Goal: Task Accomplishment & Management: Complete application form

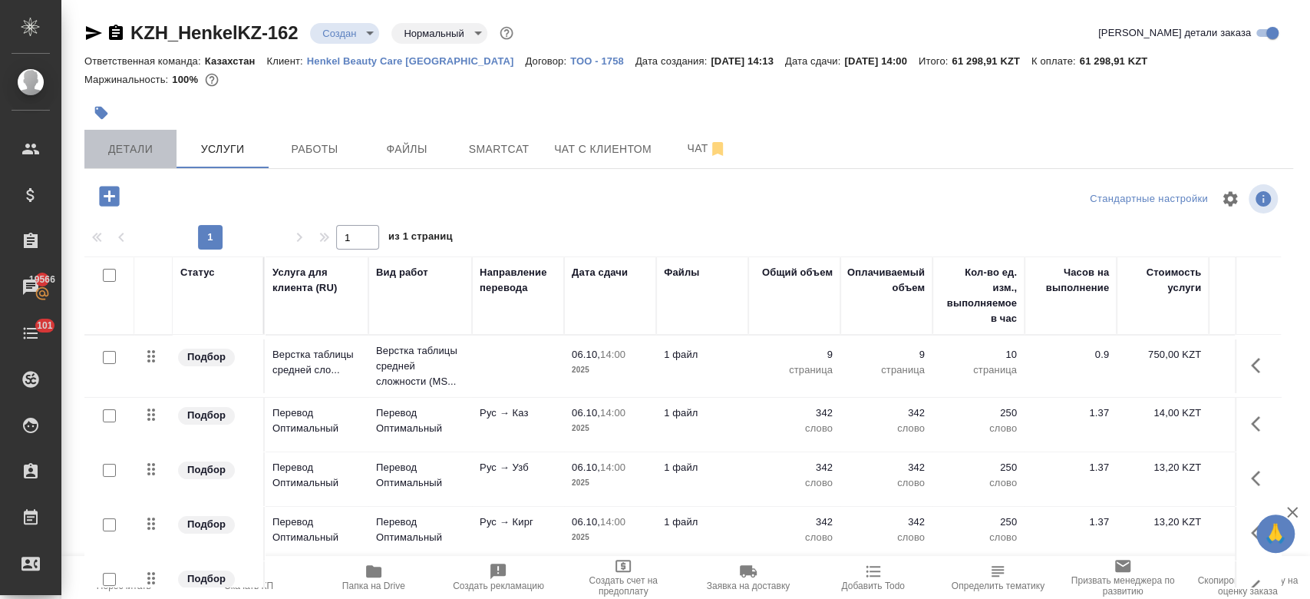
click at [167, 157] on span "Детали" at bounding box center [131, 149] width 74 height 19
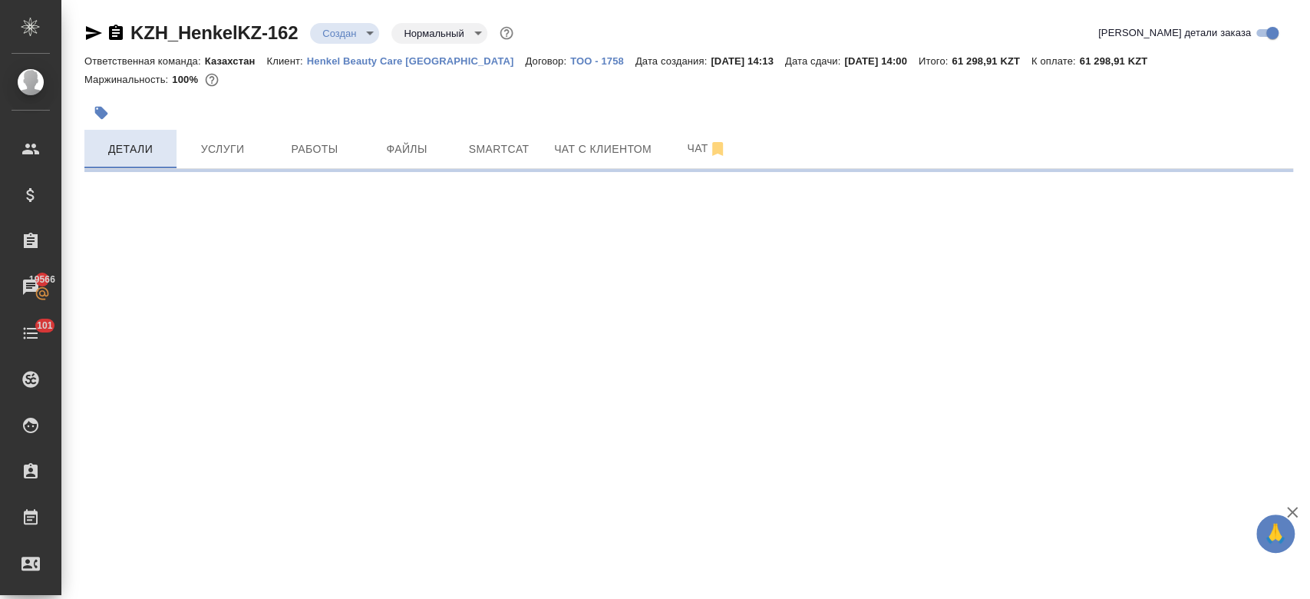
select select "RU"
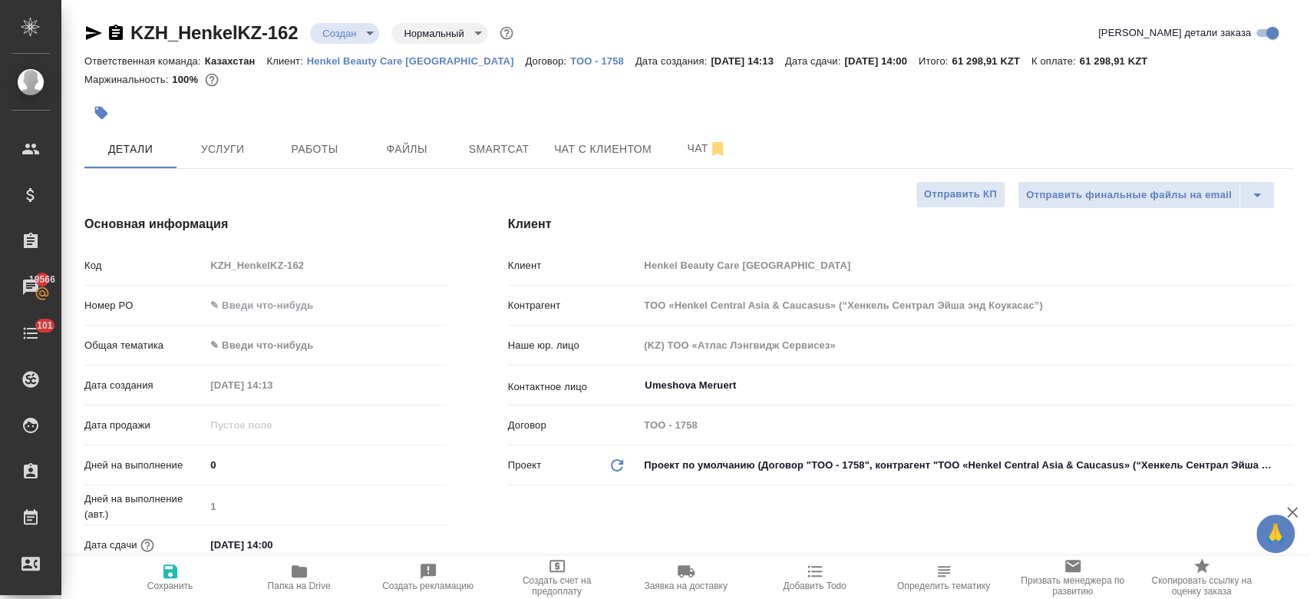
type textarea "x"
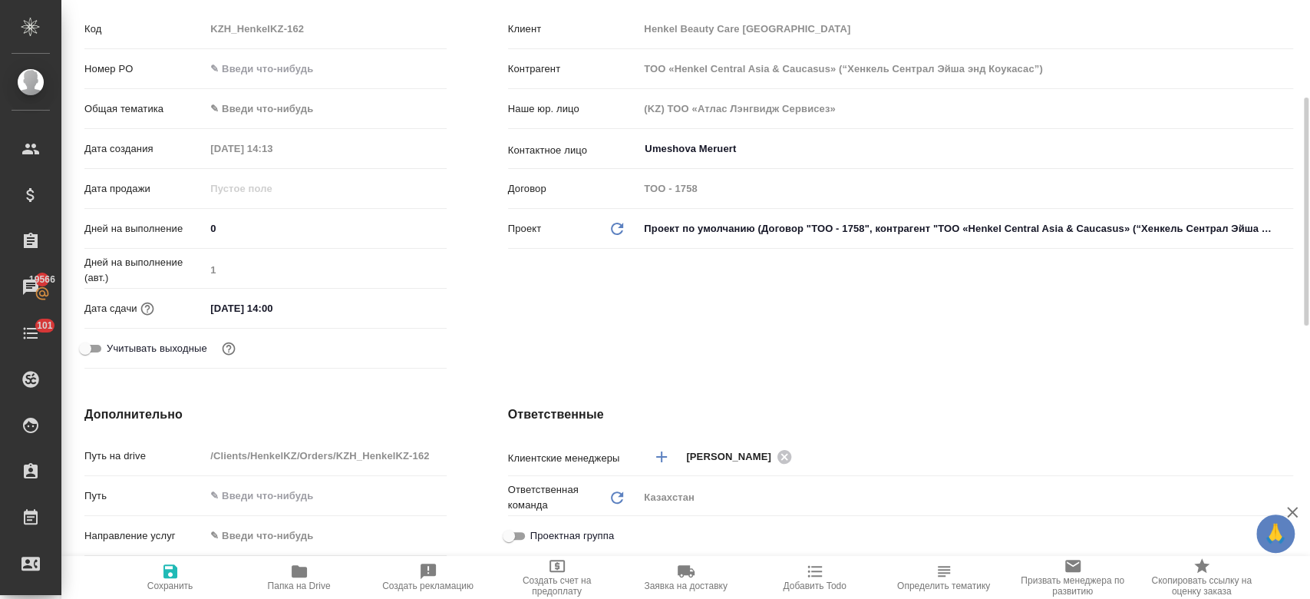
scroll to position [250, 0]
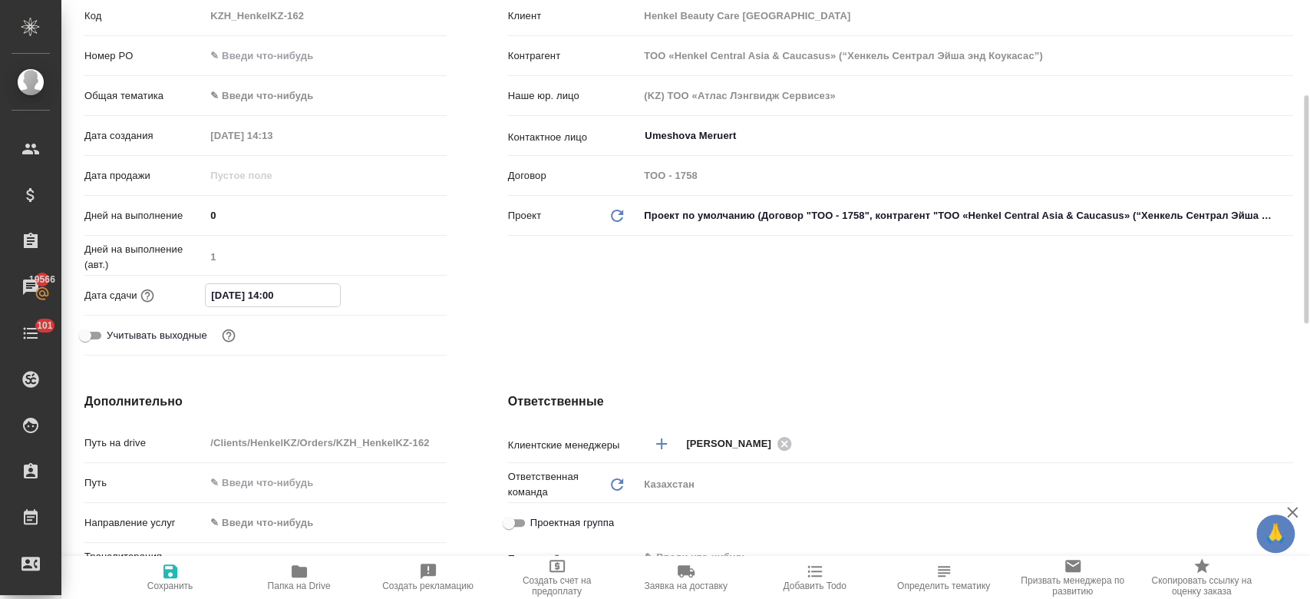
click at [330, 301] on input "06.10.2025 14:00" at bounding box center [273, 295] width 134 height 22
click at [402, 286] on icon "button" at bounding box center [402, 295] width 18 height 18
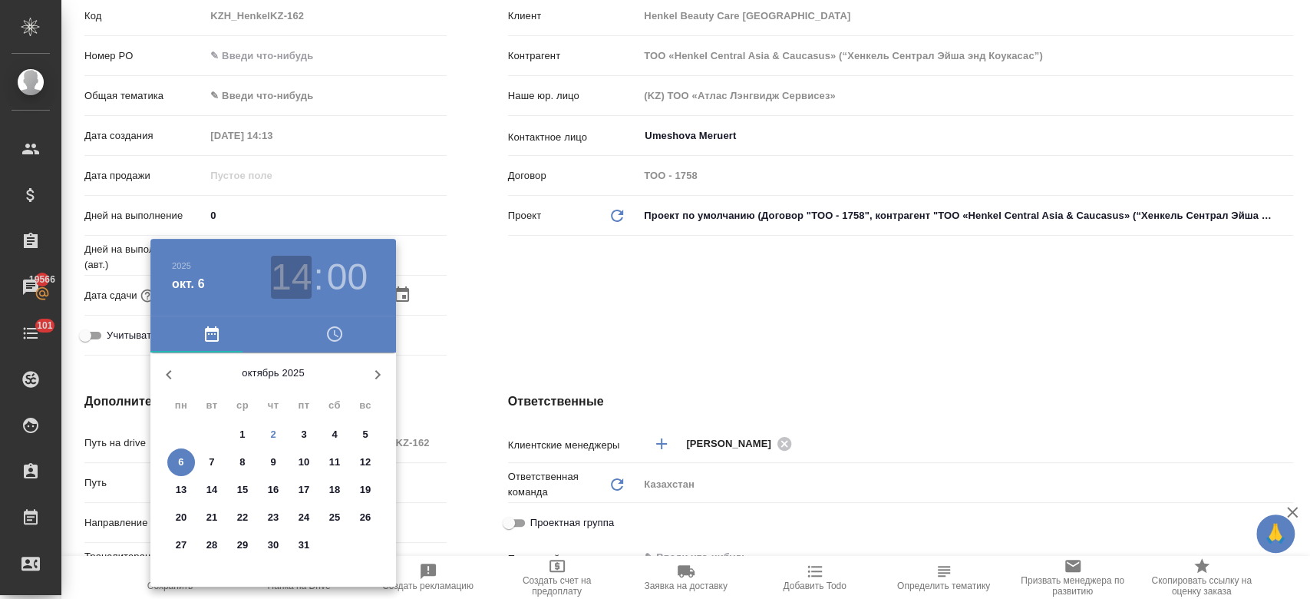
click at [289, 286] on h3 "14" at bounding box center [291, 277] width 41 height 43
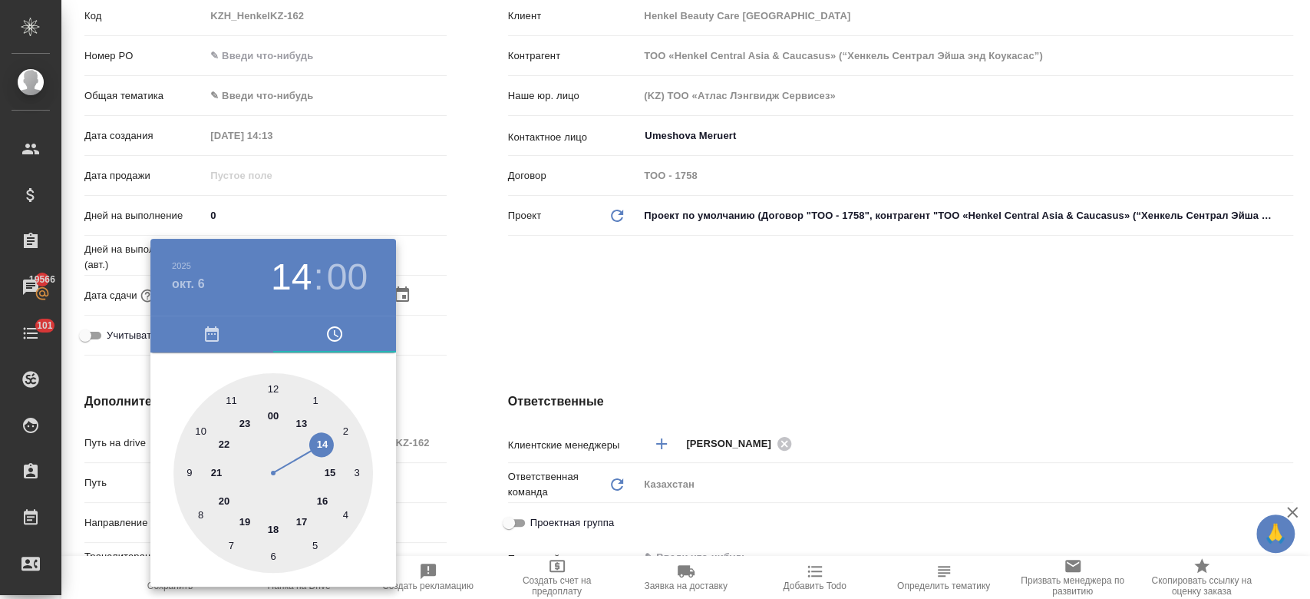
click at [322, 495] on div at bounding box center [274, 473] width 200 height 200
type input "06.10.2025 16:00"
type textarea "x"
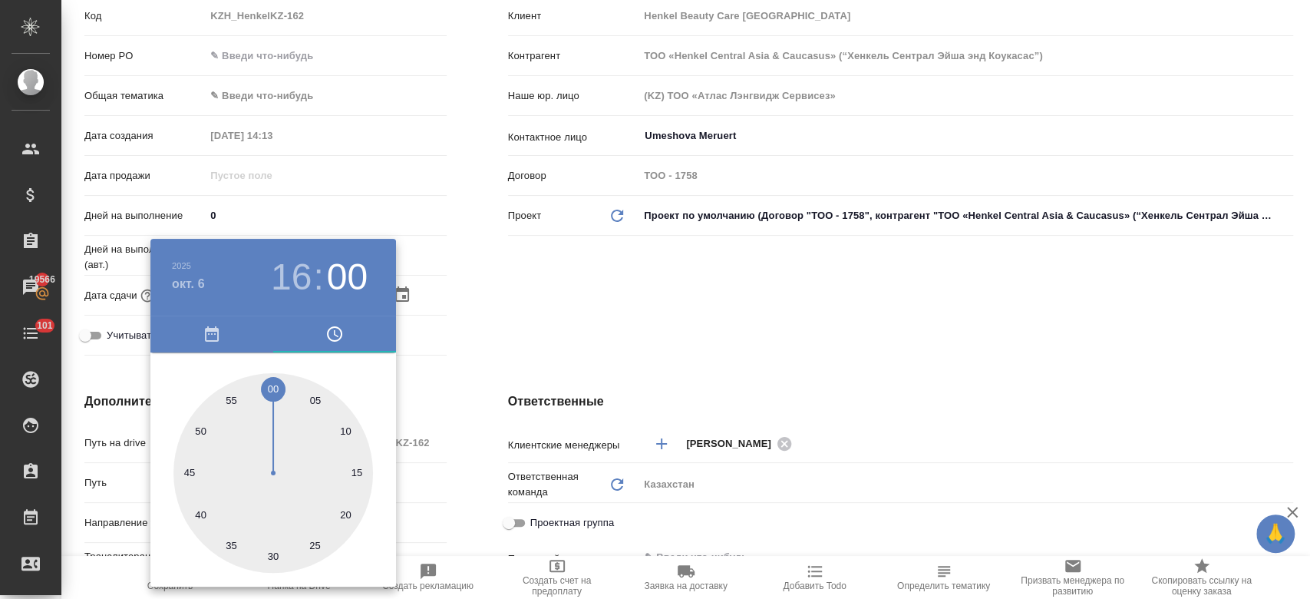
click at [504, 319] on div at bounding box center [655, 299] width 1310 height 599
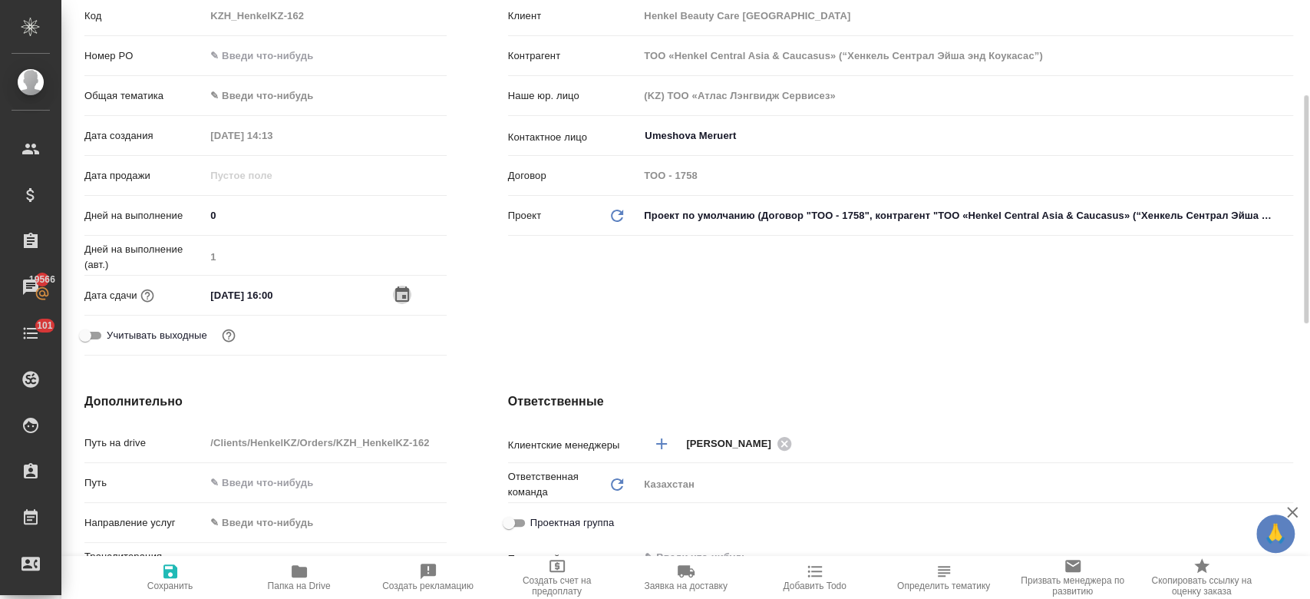
click at [397, 293] on icon "button" at bounding box center [402, 295] width 18 height 18
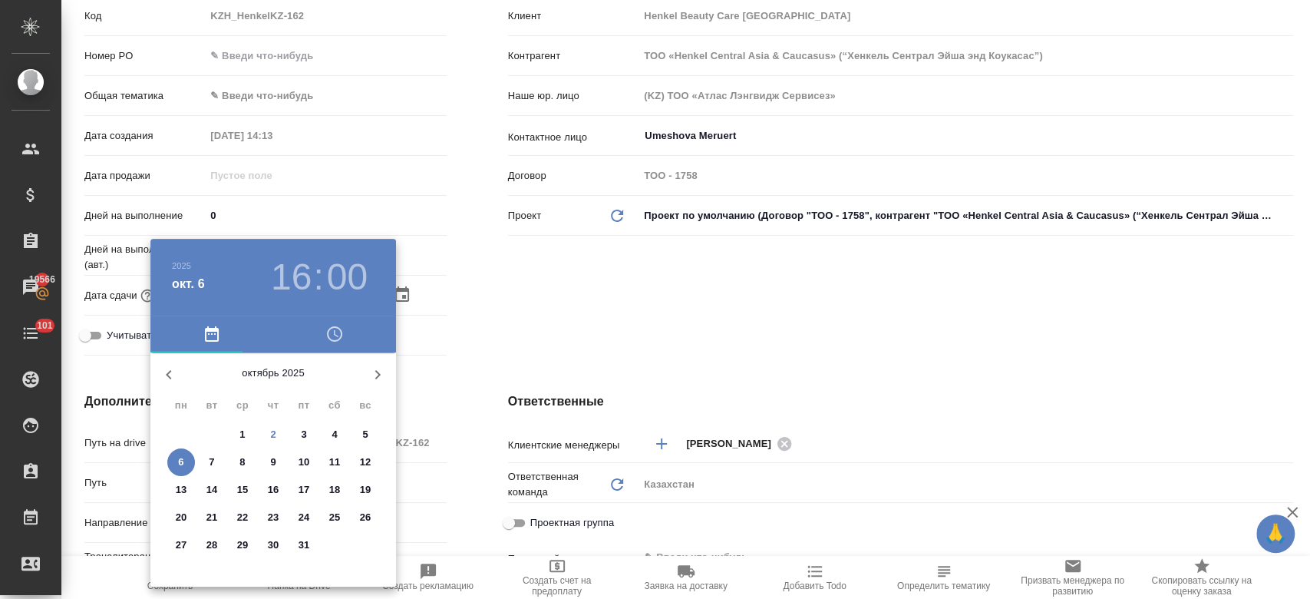
click at [475, 296] on div at bounding box center [655, 299] width 1310 height 599
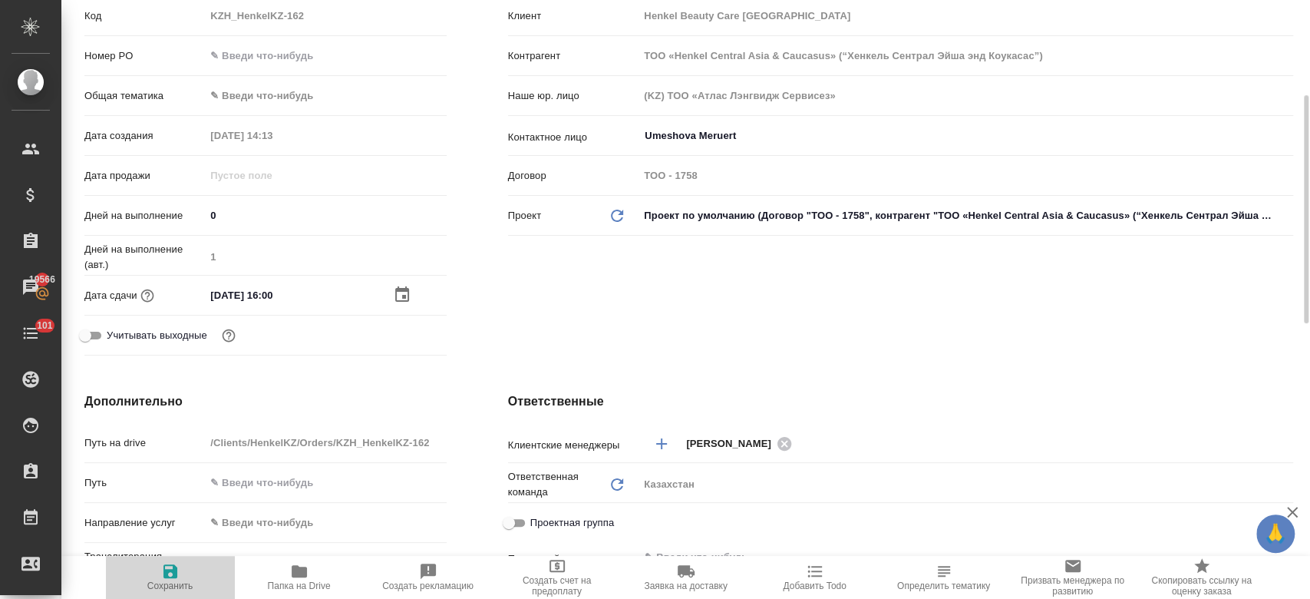
click at [172, 574] on icon "button" at bounding box center [170, 571] width 18 height 18
type textarea "x"
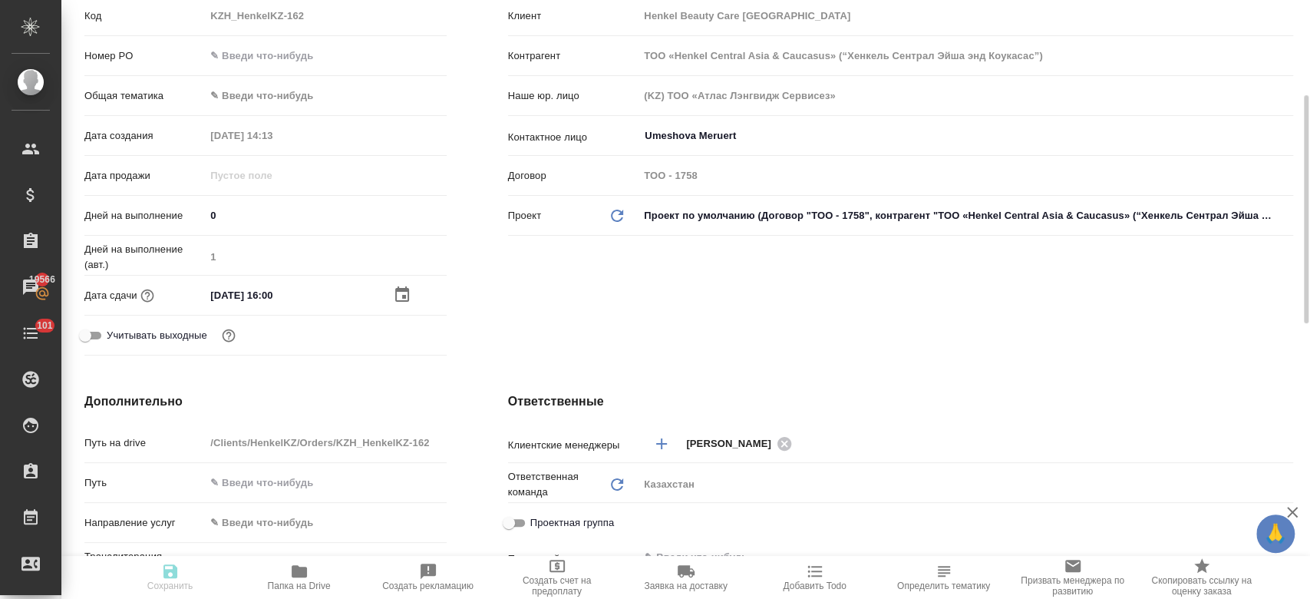
type textarea "x"
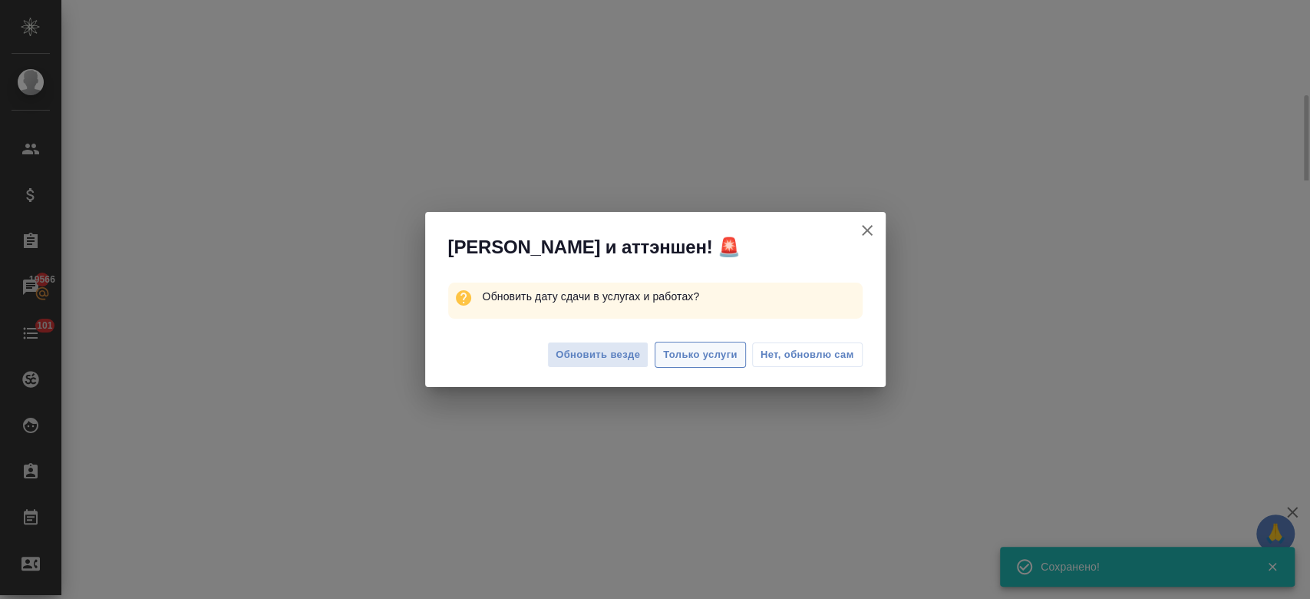
select select "RU"
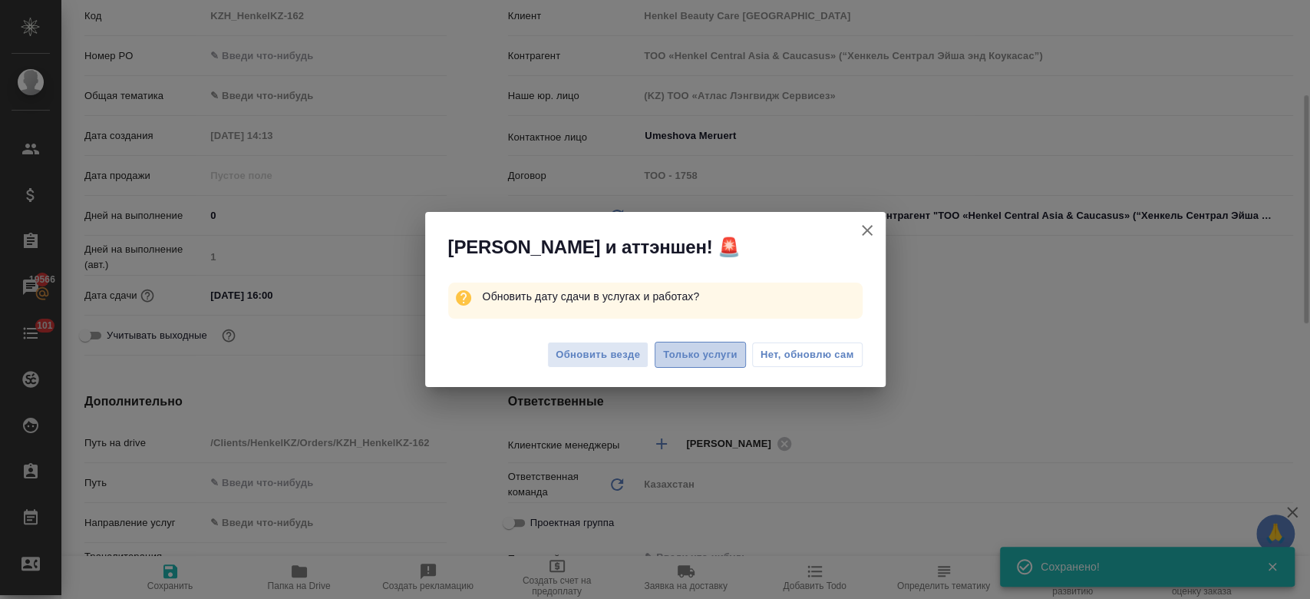
click at [706, 355] on span "Только услуги" at bounding box center [700, 355] width 74 height 18
type textarea "x"
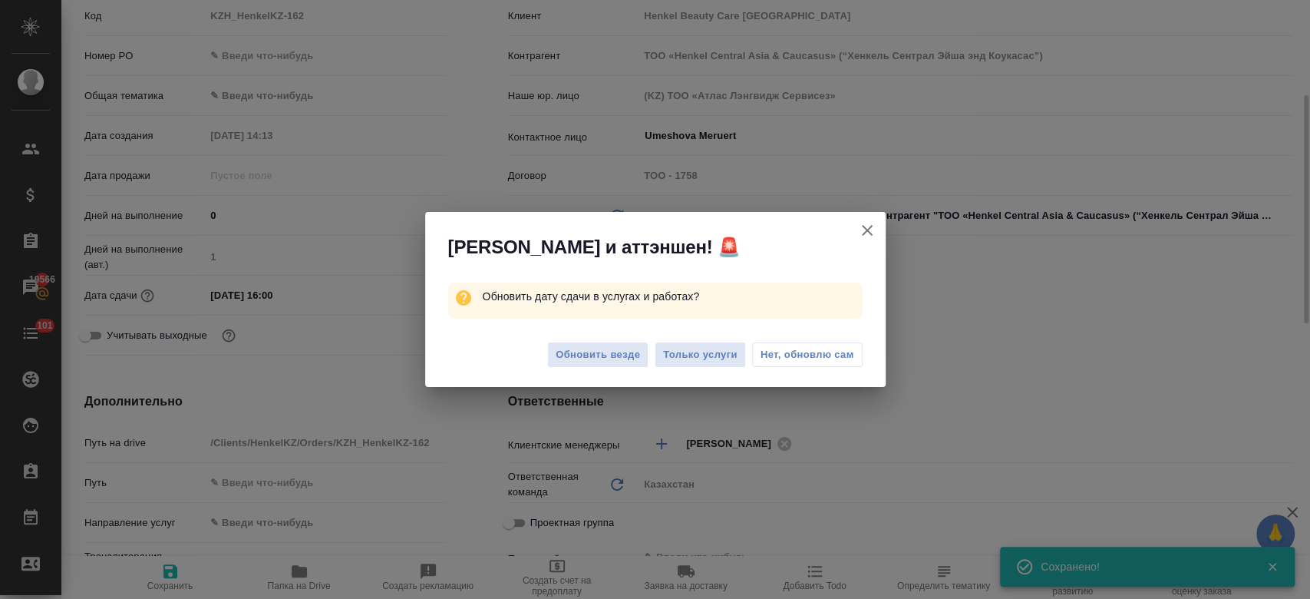
type textarea "x"
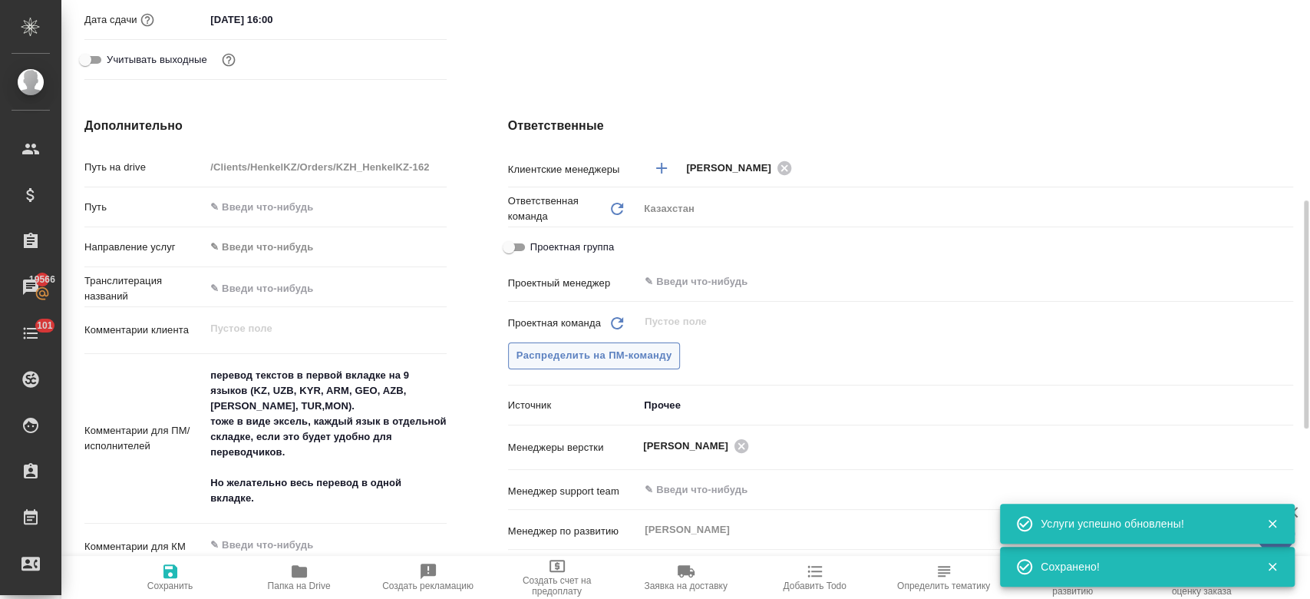
scroll to position [527, 0]
click at [633, 349] on span "Распределить на ПМ-команду" at bounding box center [595, 354] width 156 height 18
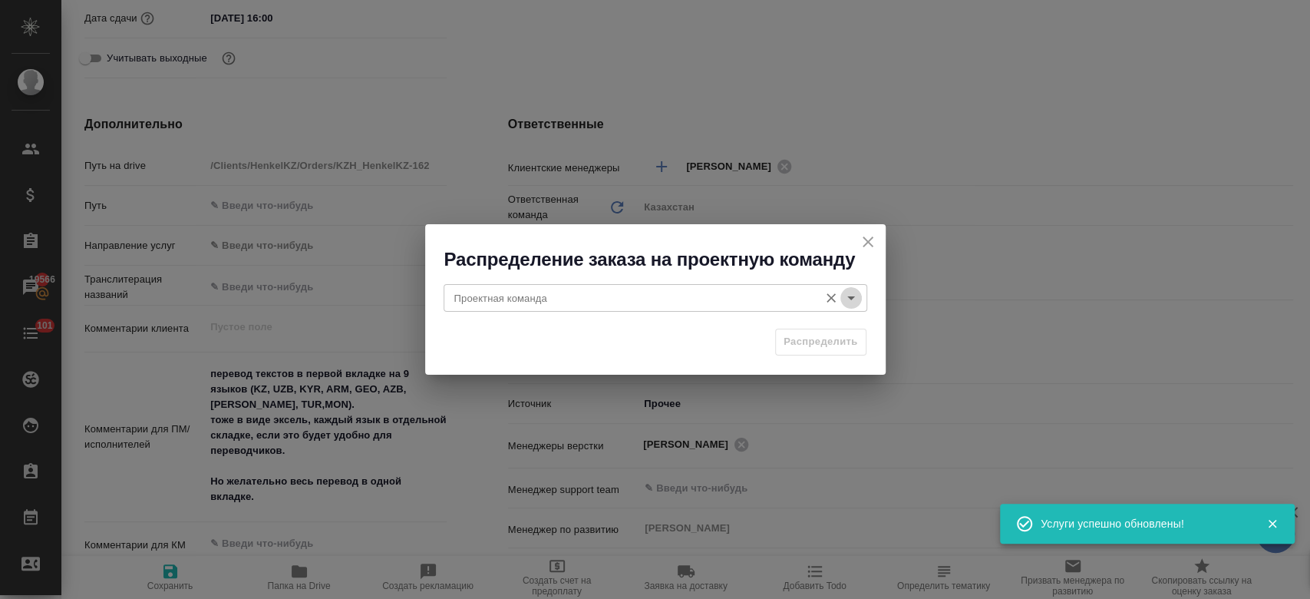
click at [854, 289] on icon "Open" at bounding box center [851, 298] width 18 height 18
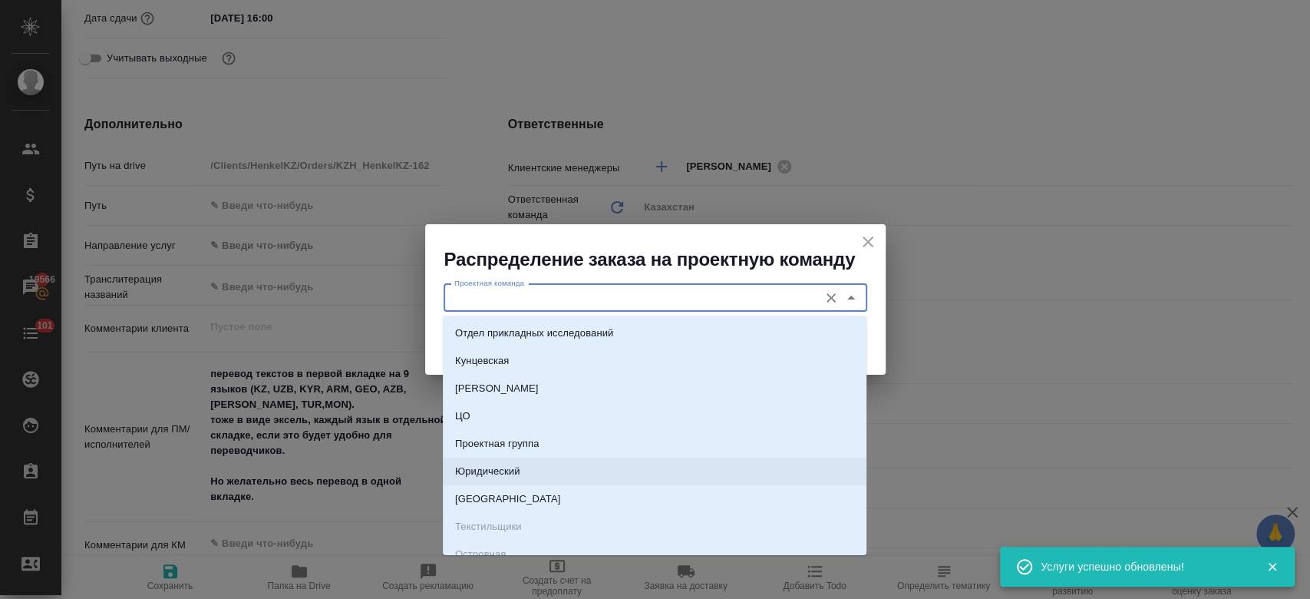
click at [667, 467] on li "Юридический" at bounding box center [655, 472] width 424 height 28
type input "Юридический"
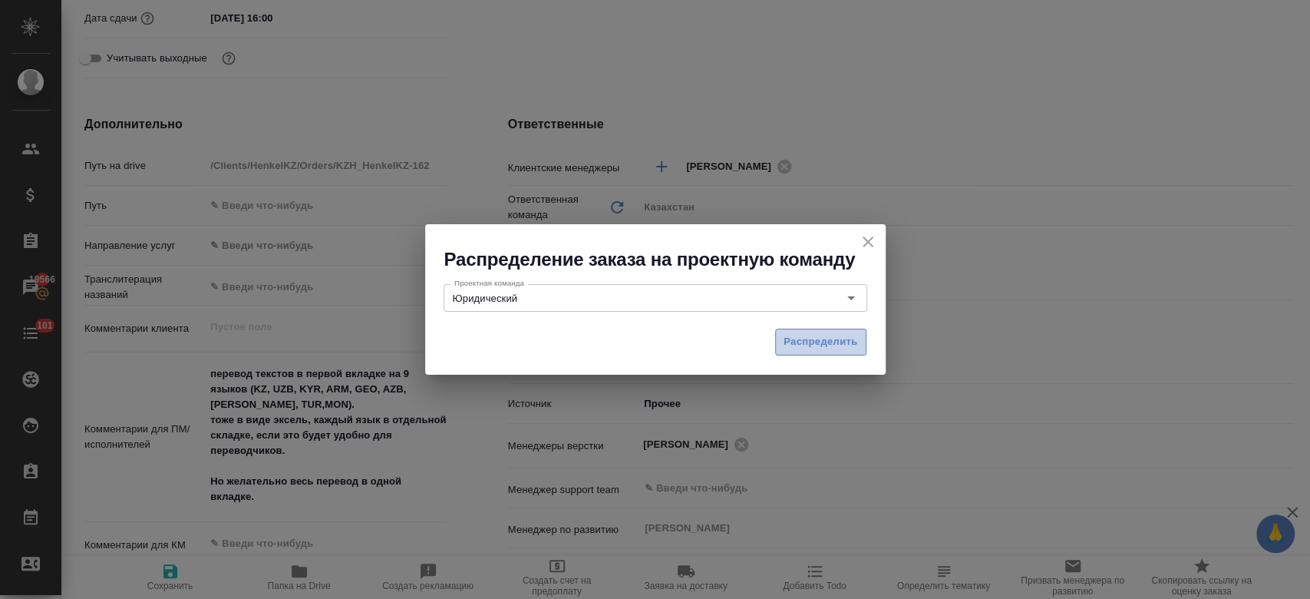
click at [816, 353] on button "Распределить" at bounding box center [820, 342] width 91 height 27
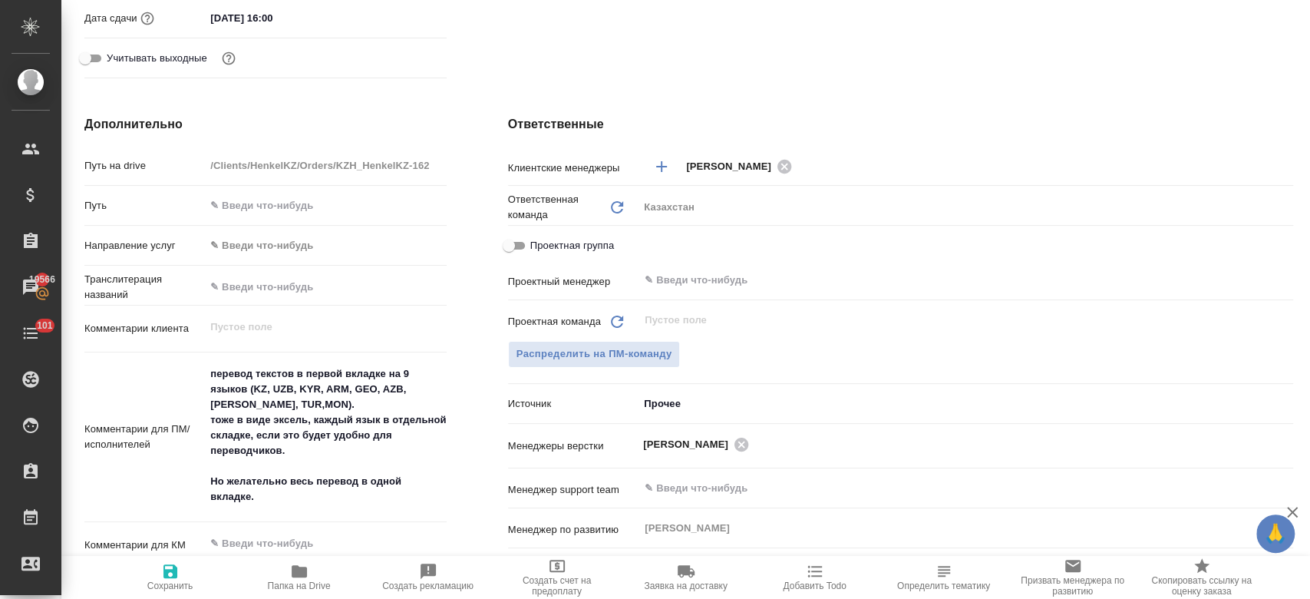
type textarea "x"
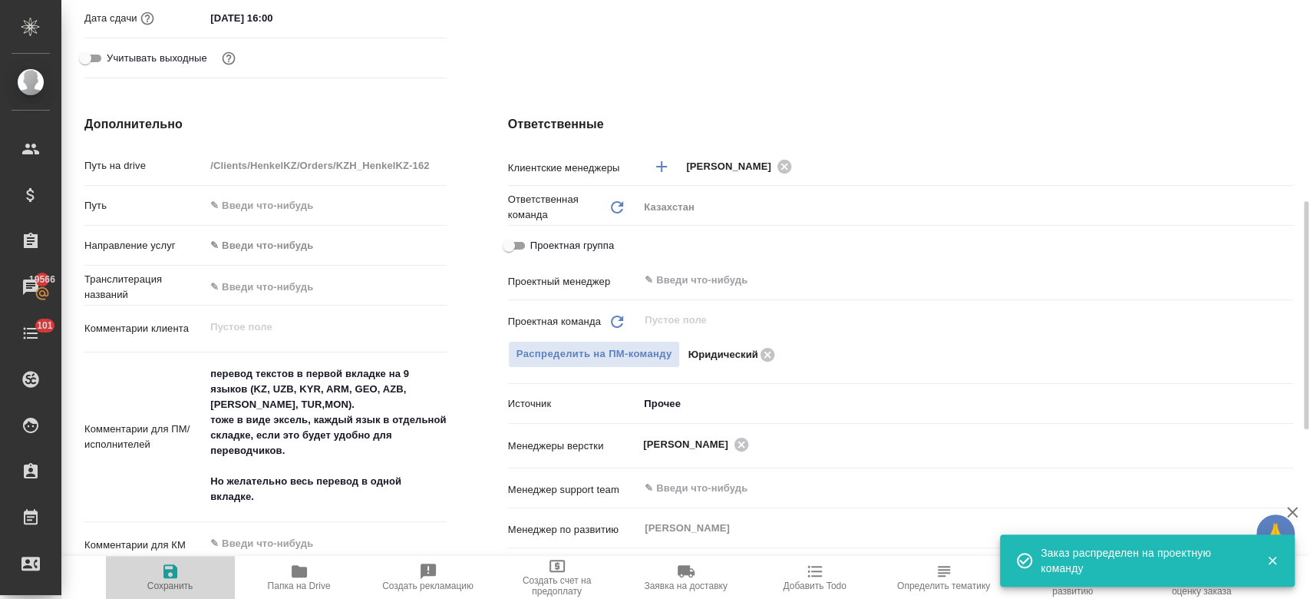
click at [173, 586] on span "Сохранить" at bounding box center [170, 585] width 46 height 11
type textarea "x"
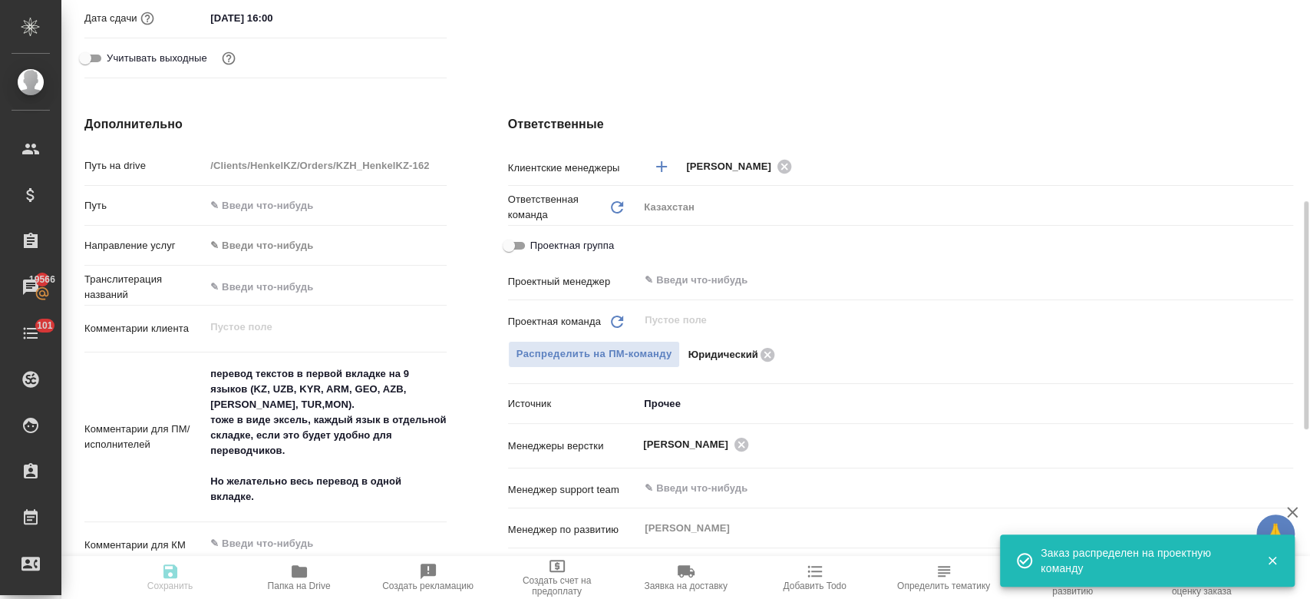
type textarea "x"
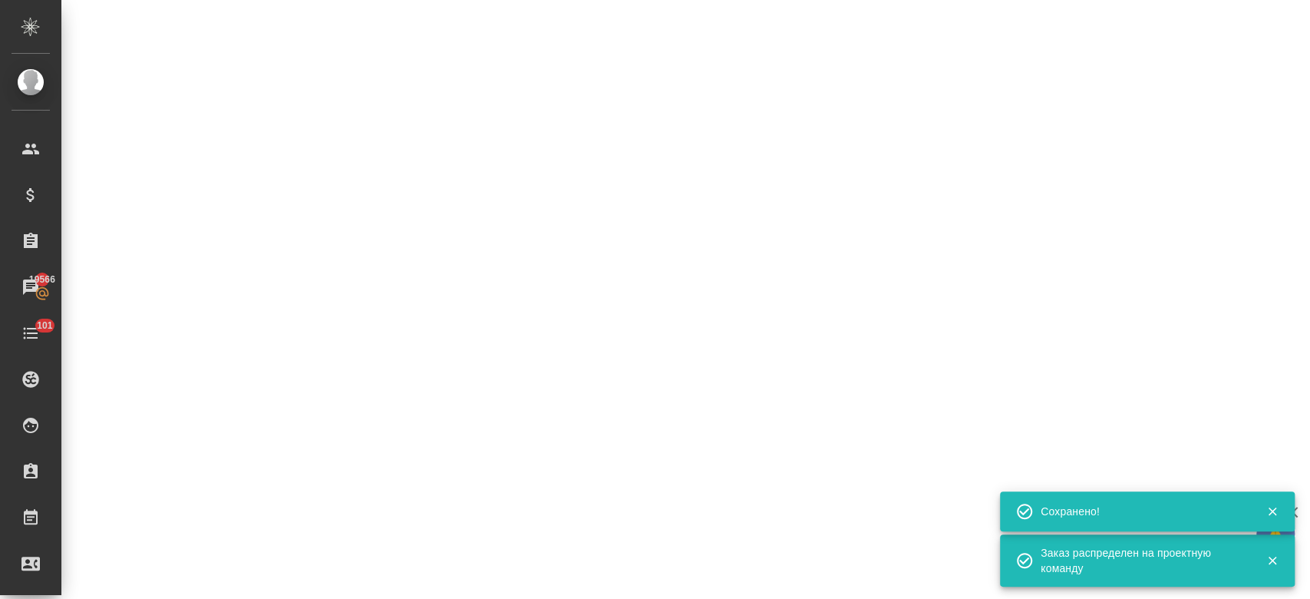
select select "RU"
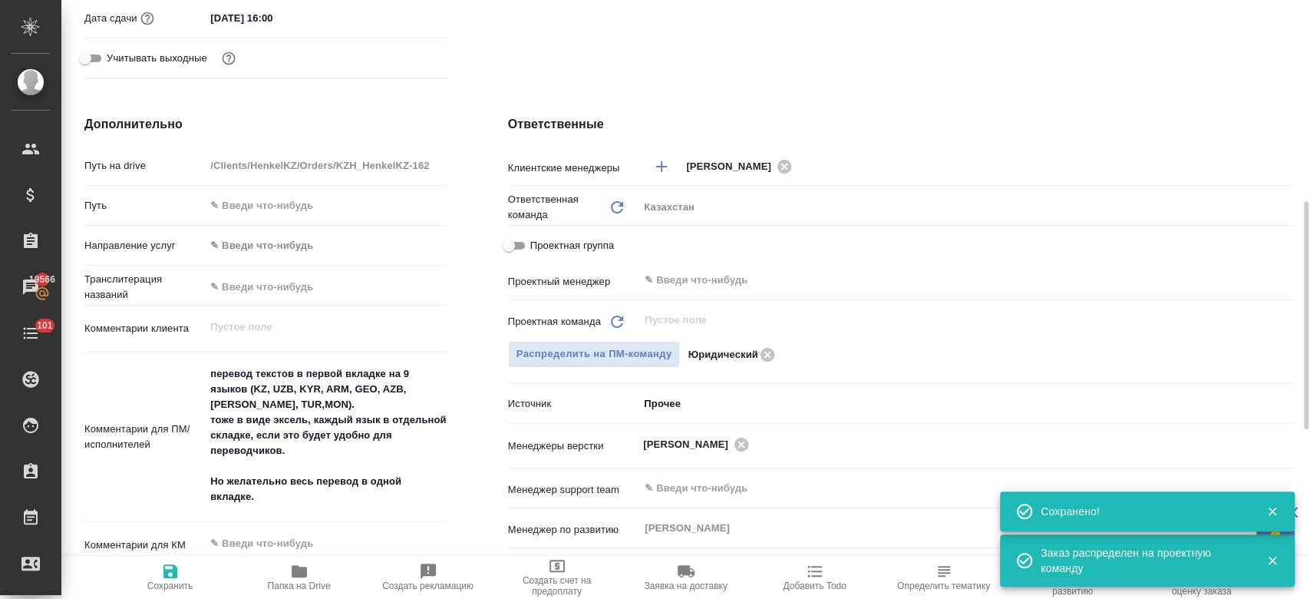
type textarea "x"
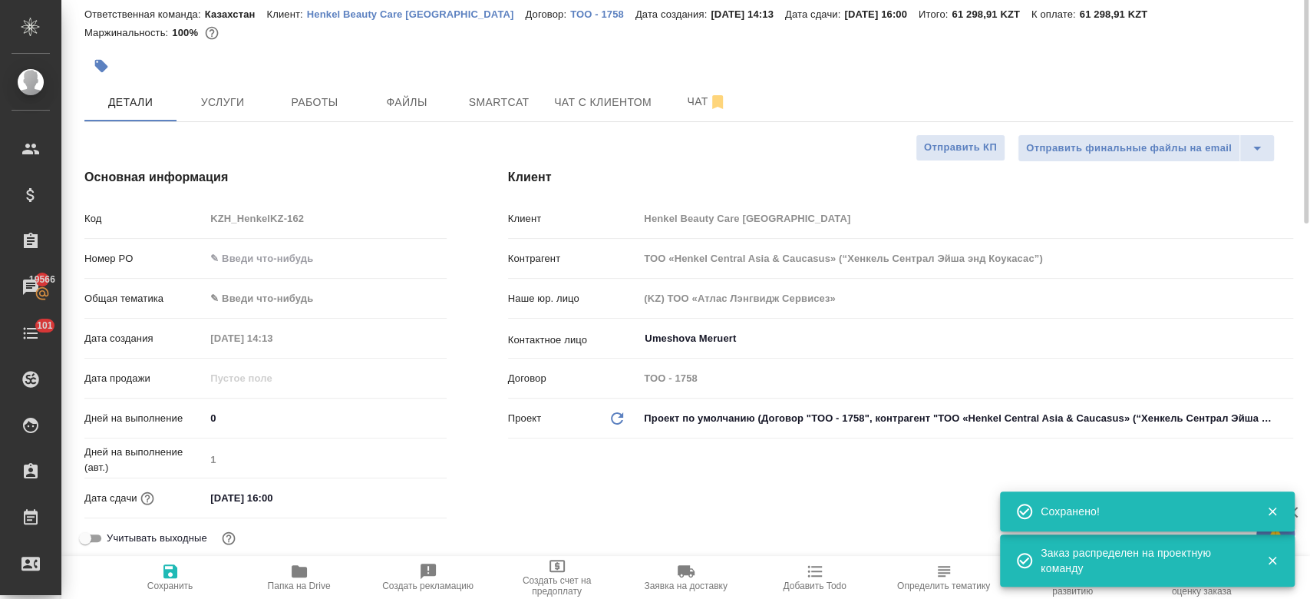
scroll to position [0, 0]
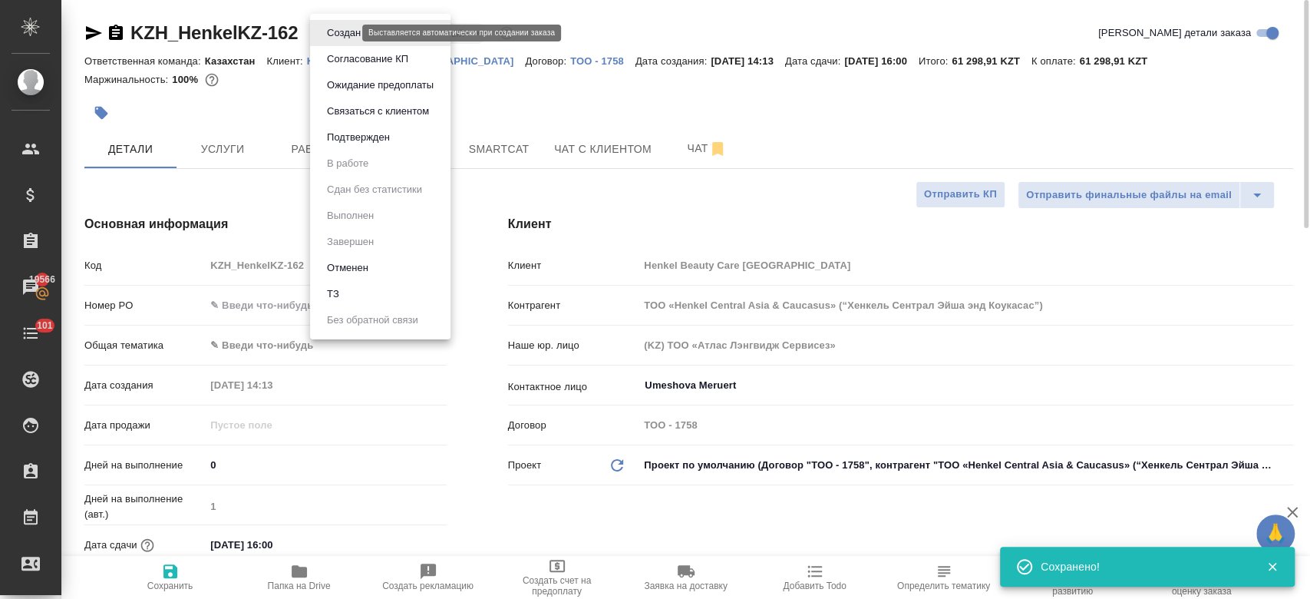
click at [332, 32] on body "🙏 .cls-1 fill:#fff; AWATERA Kosherbayeva Nazerke Клиенты Спецификации Заказы 19…" at bounding box center [655, 299] width 1310 height 599
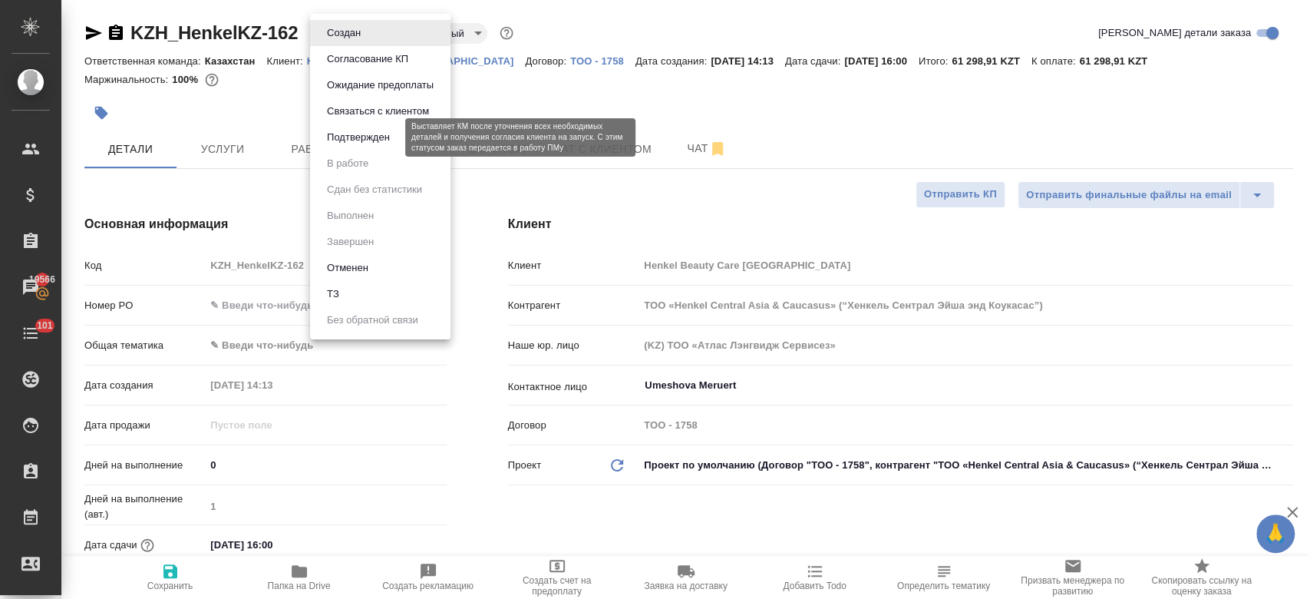
click at [369, 132] on button "Подтвержден" at bounding box center [358, 137] width 72 height 17
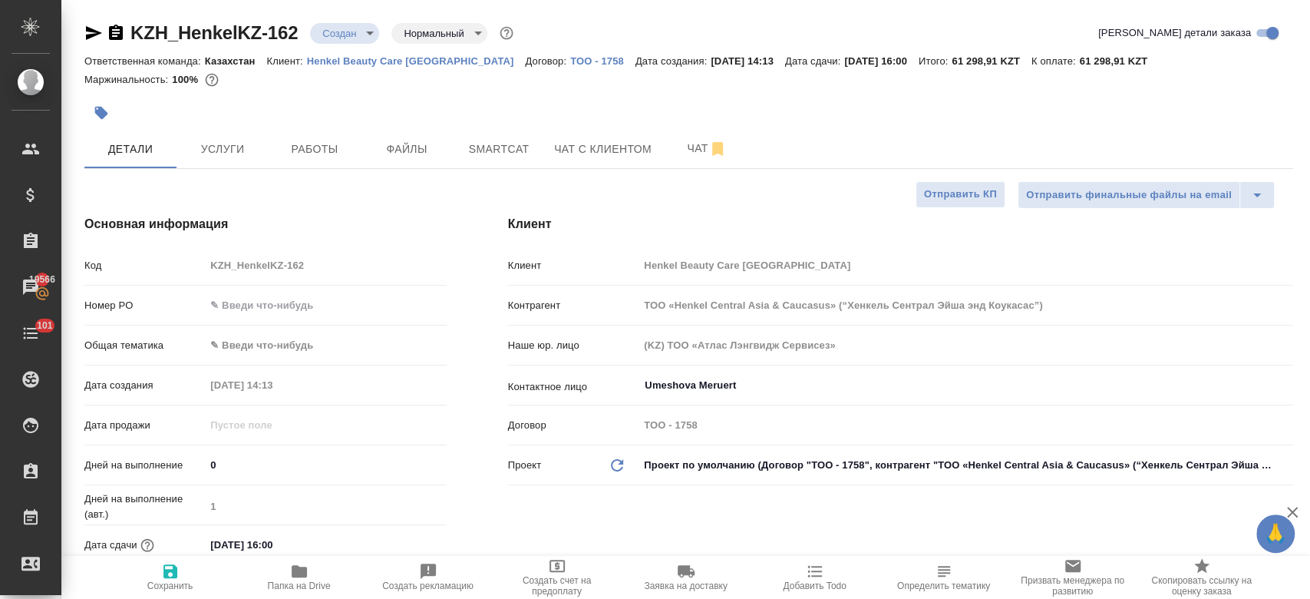
type textarea "x"
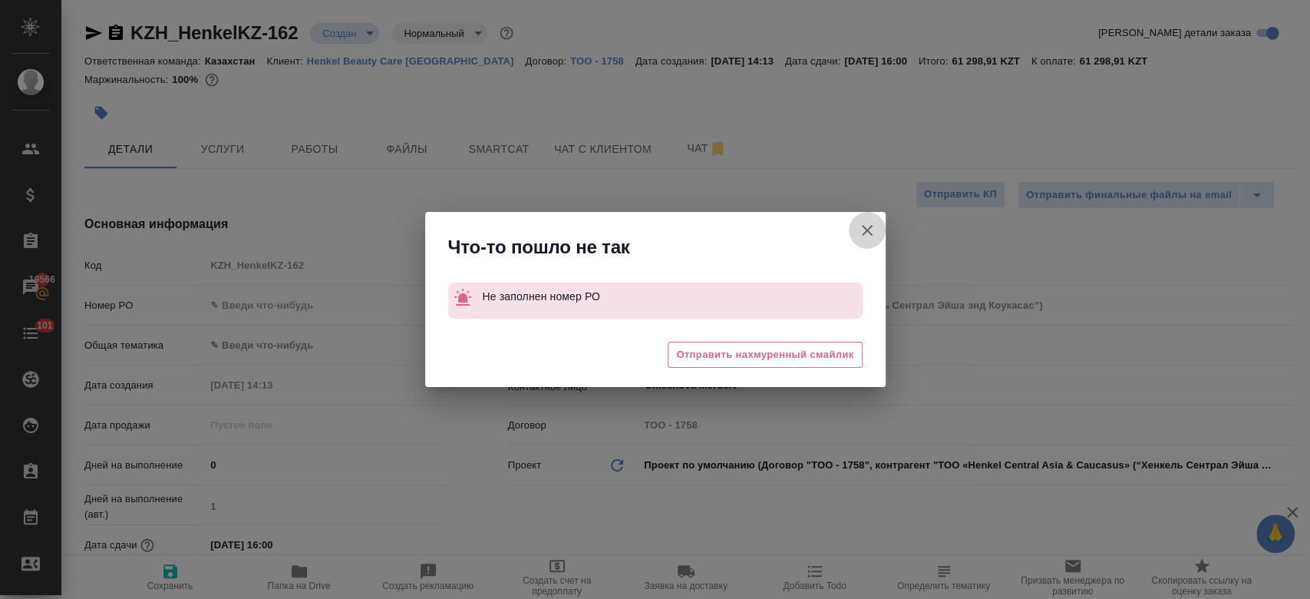
click at [868, 230] on icon "button" at bounding box center [867, 230] width 11 height 11
type textarea "x"
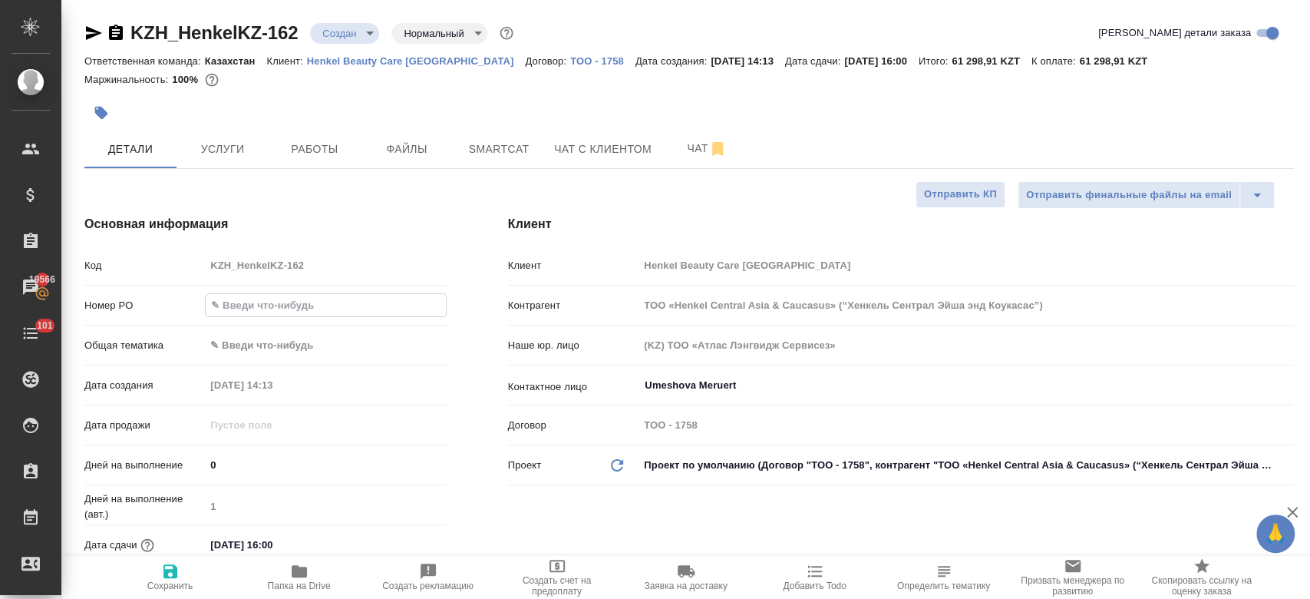
click at [313, 296] on input "text" at bounding box center [326, 305] width 240 height 22
type input "-"
type textarea "x"
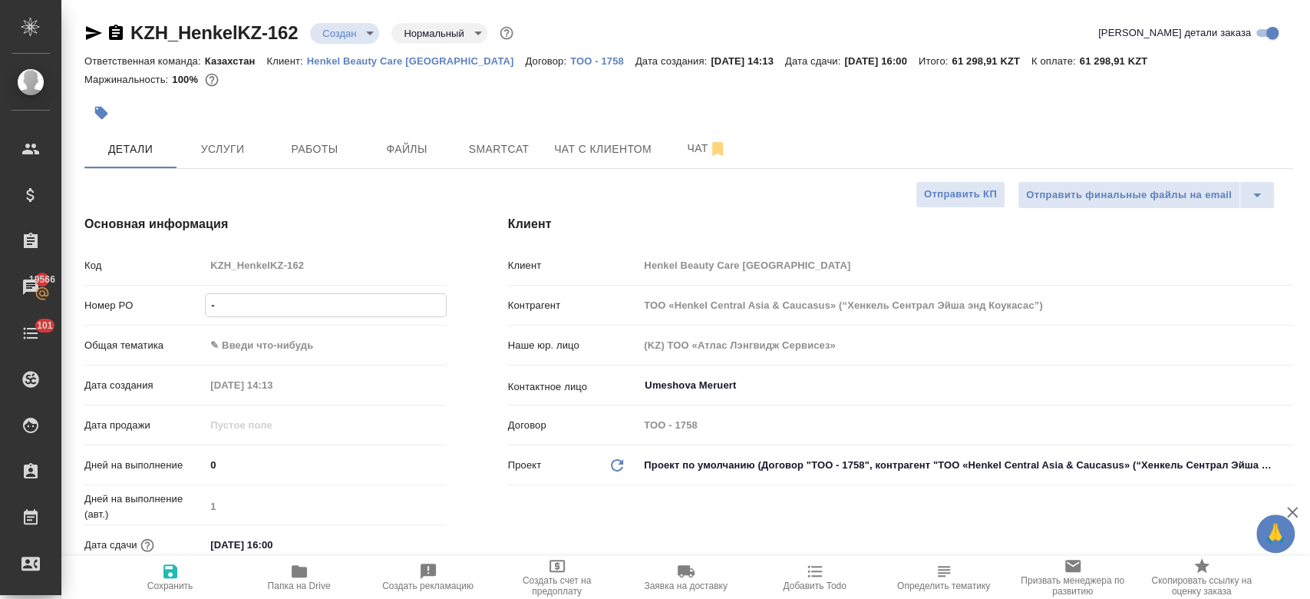
type input "-"
click at [187, 565] on span "Сохранить" at bounding box center [170, 576] width 111 height 29
type textarea "x"
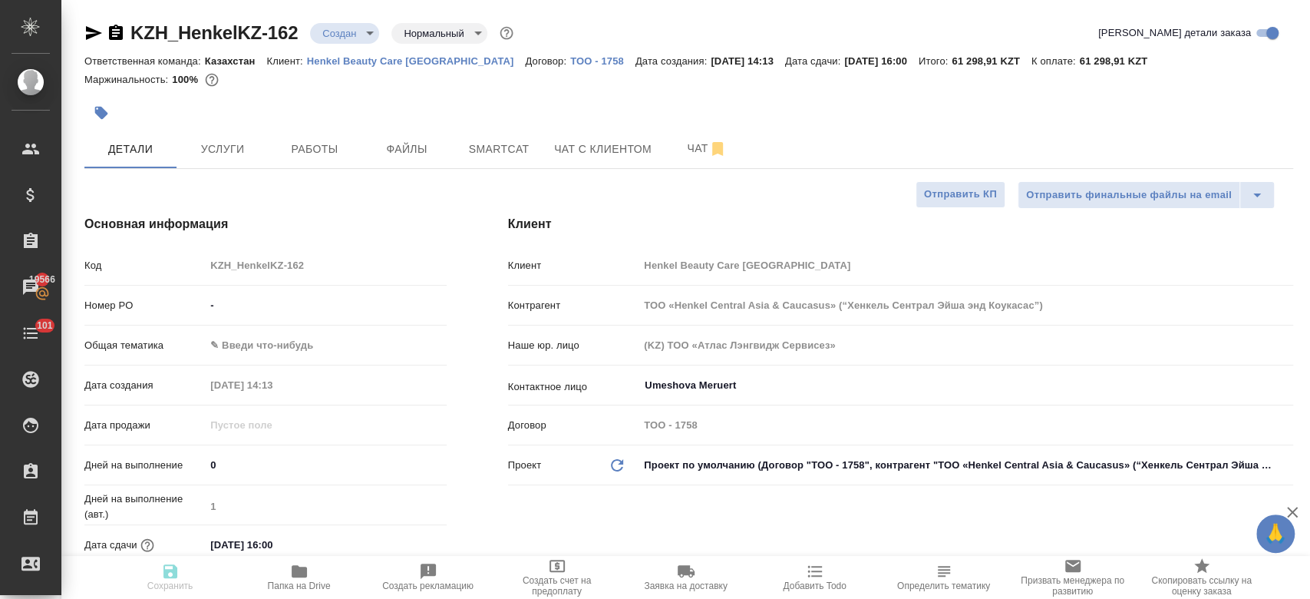
type textarea "x"
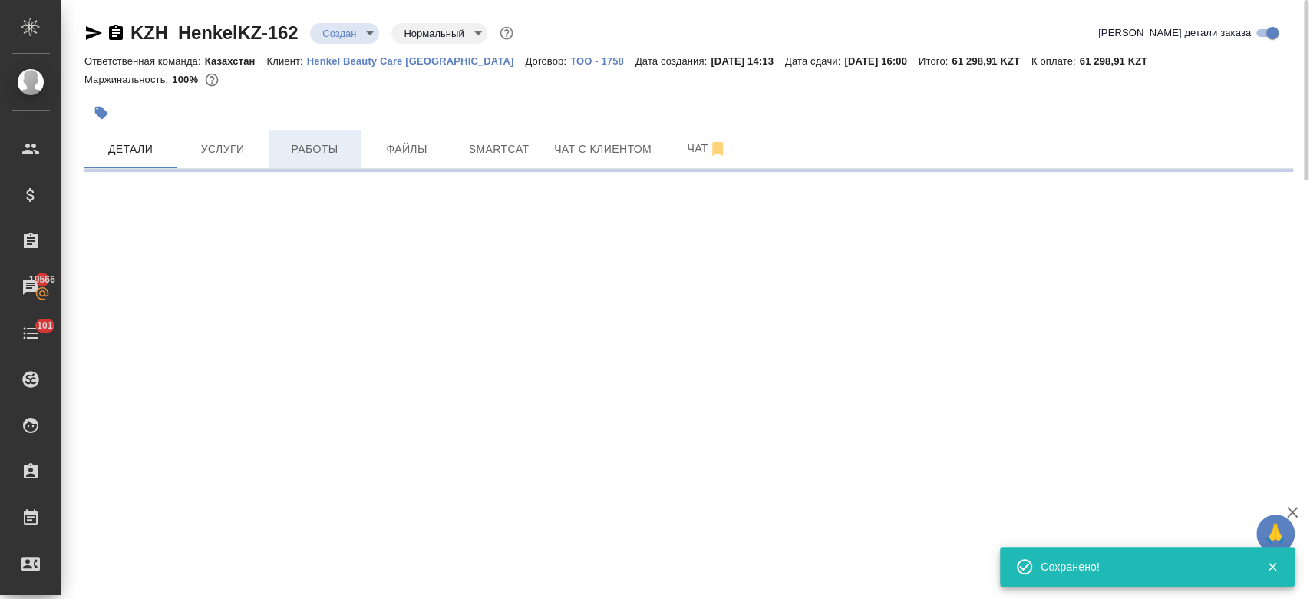
select select "RU"
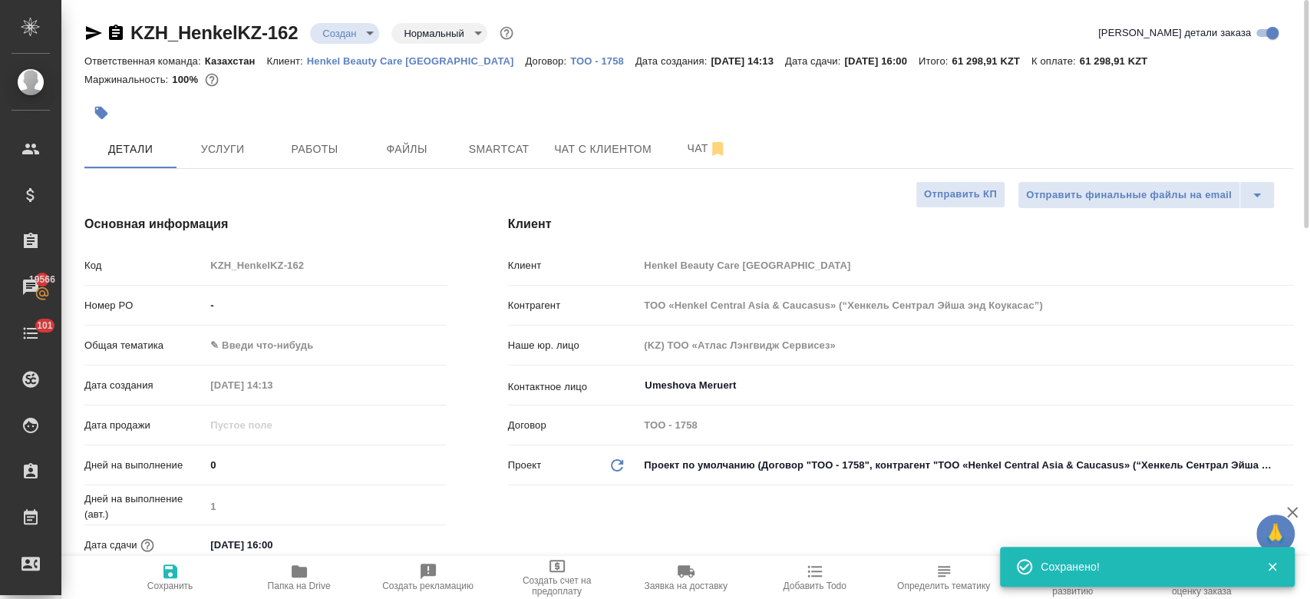
type textarea "x"
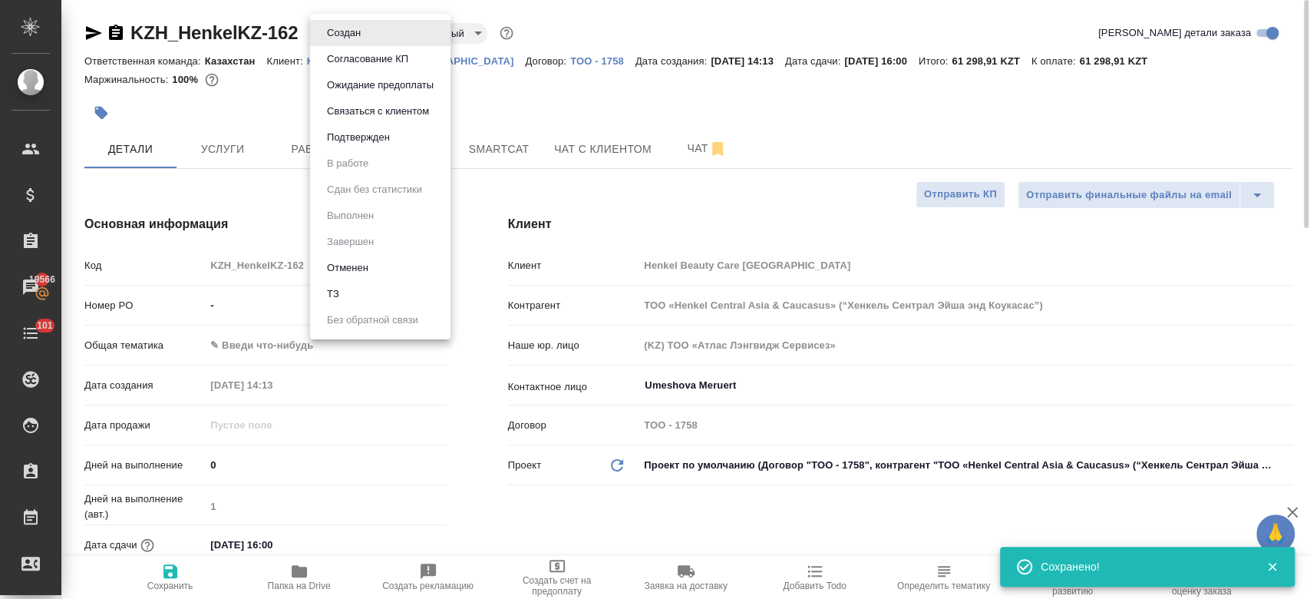
click at [372, 33] on body "🙏 .cls-1 fill:#fff; AWATERA Kosherbayeva Nazerke Клиенты Спецификации Заказы 19…" at bounding box center [655, 299] width 1310 height 599
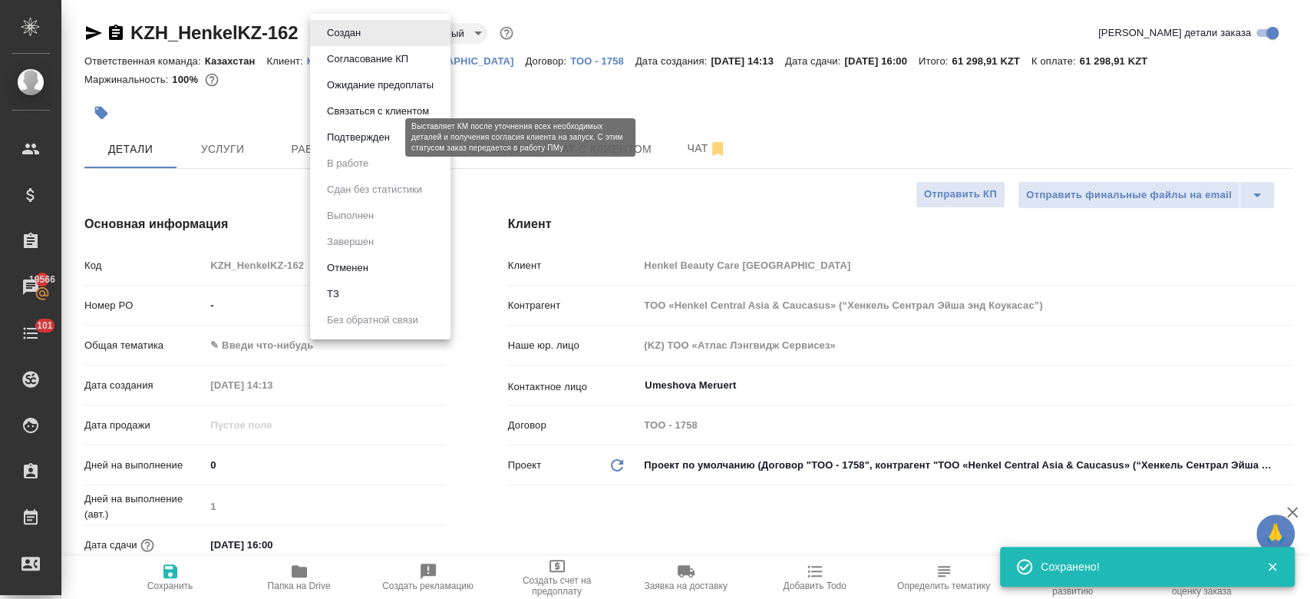
click at [359, 139] on button "Подтвержден" at bounding box center [358, 137] width 72 height 17
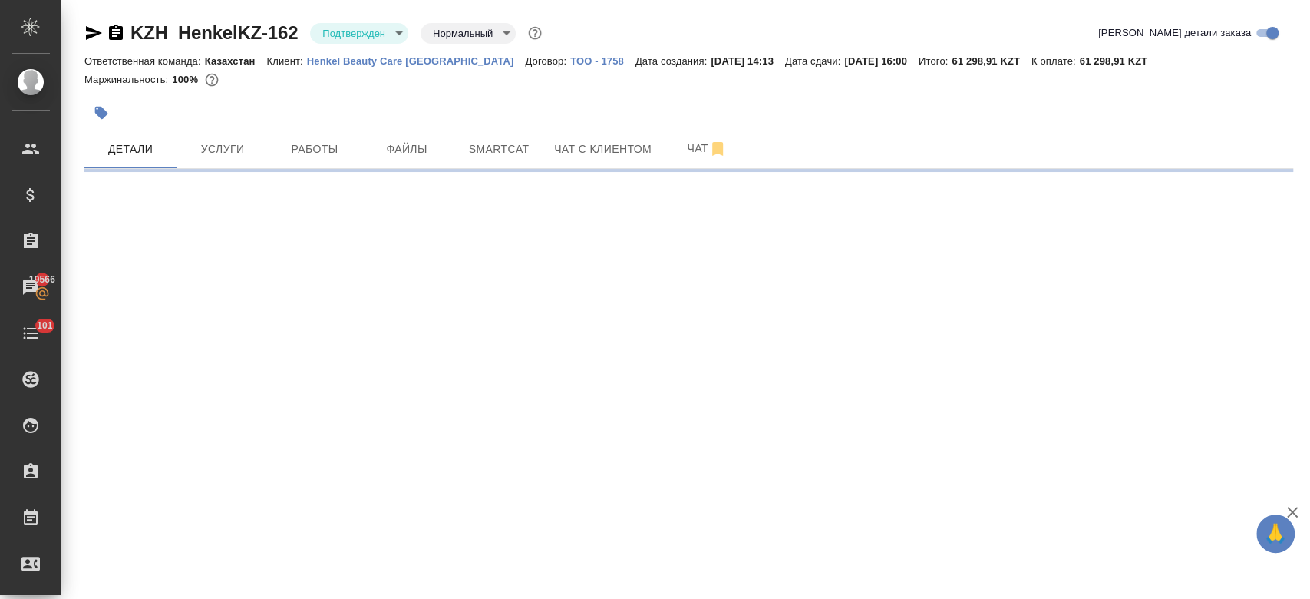
select select "RU"
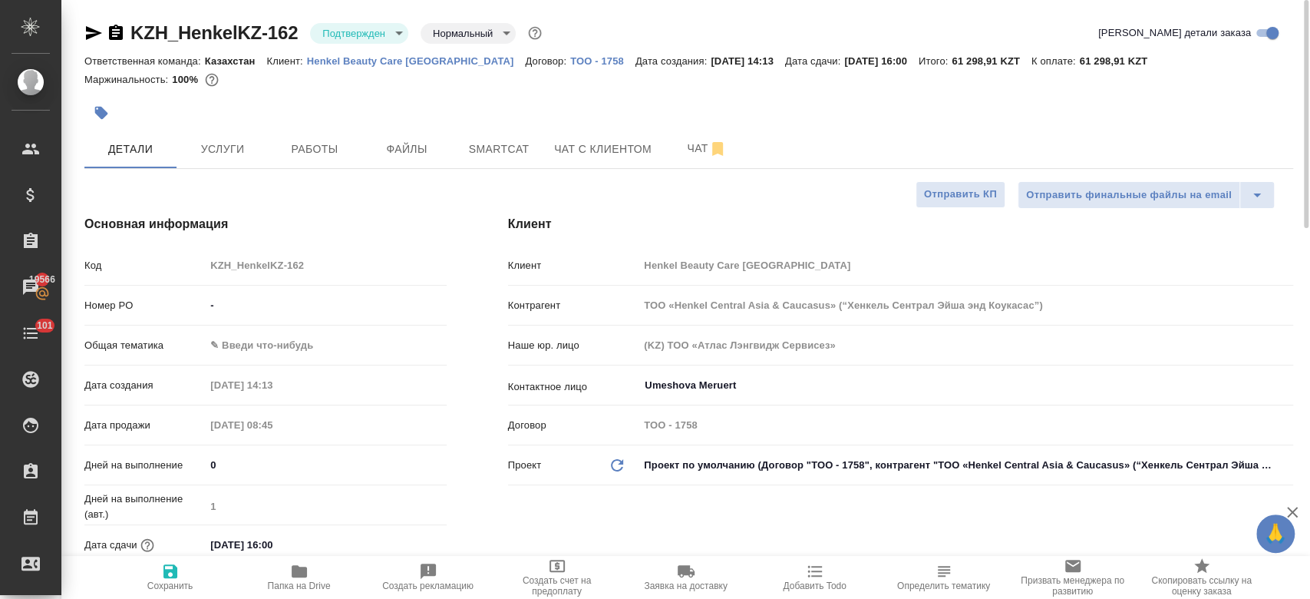
type textarea "x"
click at [93, 28] on icon "button" at bounding box center [93, 33] width 18 height 18
type textarea "x"
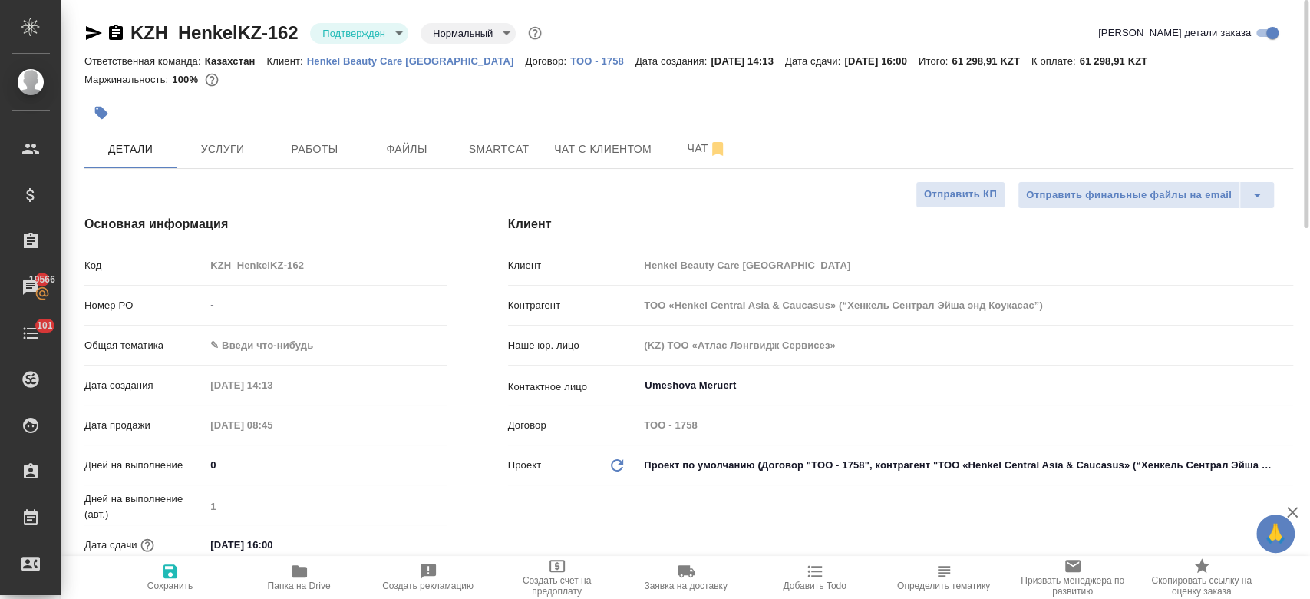
type textarea "x"
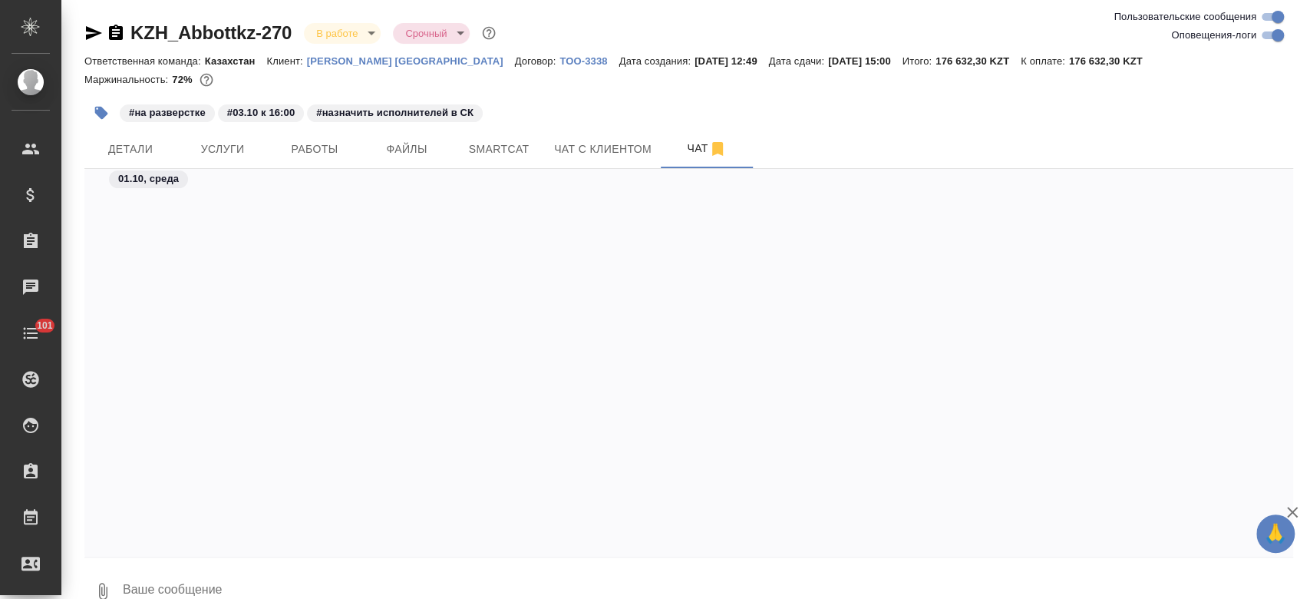
scroll to position [2730, 0]
